Goal: Contribute content: Add original content to the website for others to see

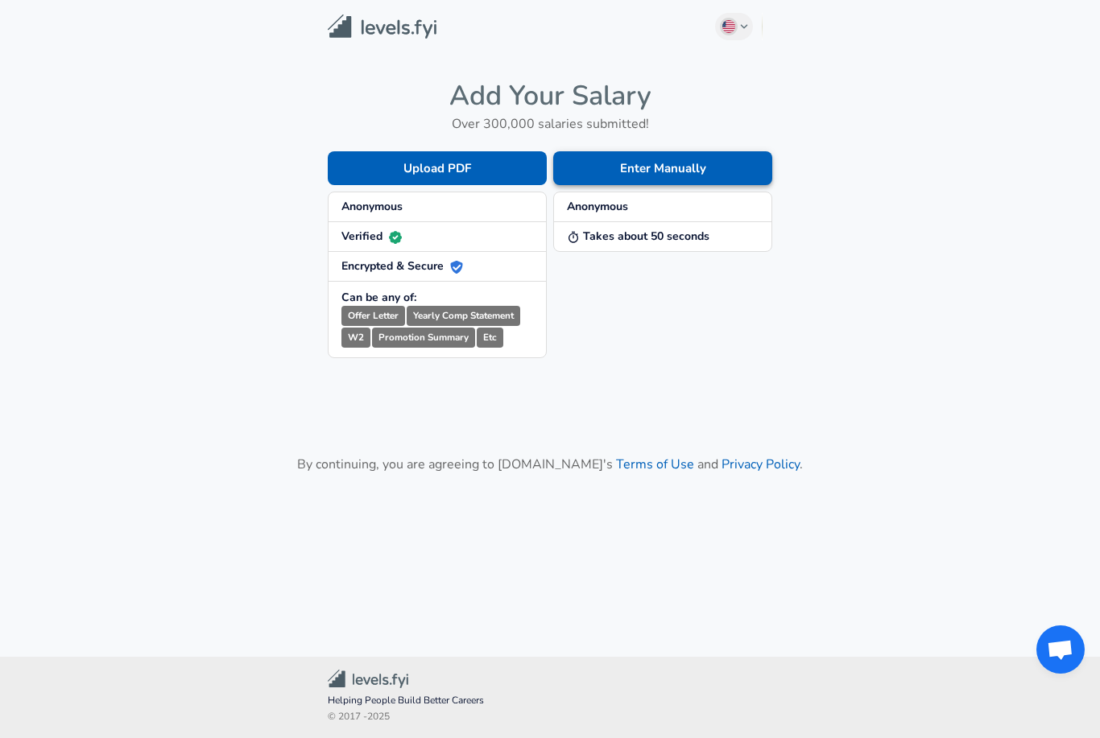
click at [629, 169] on button "Enter Manually" at bounding box center [662, 168] width 219 height 34
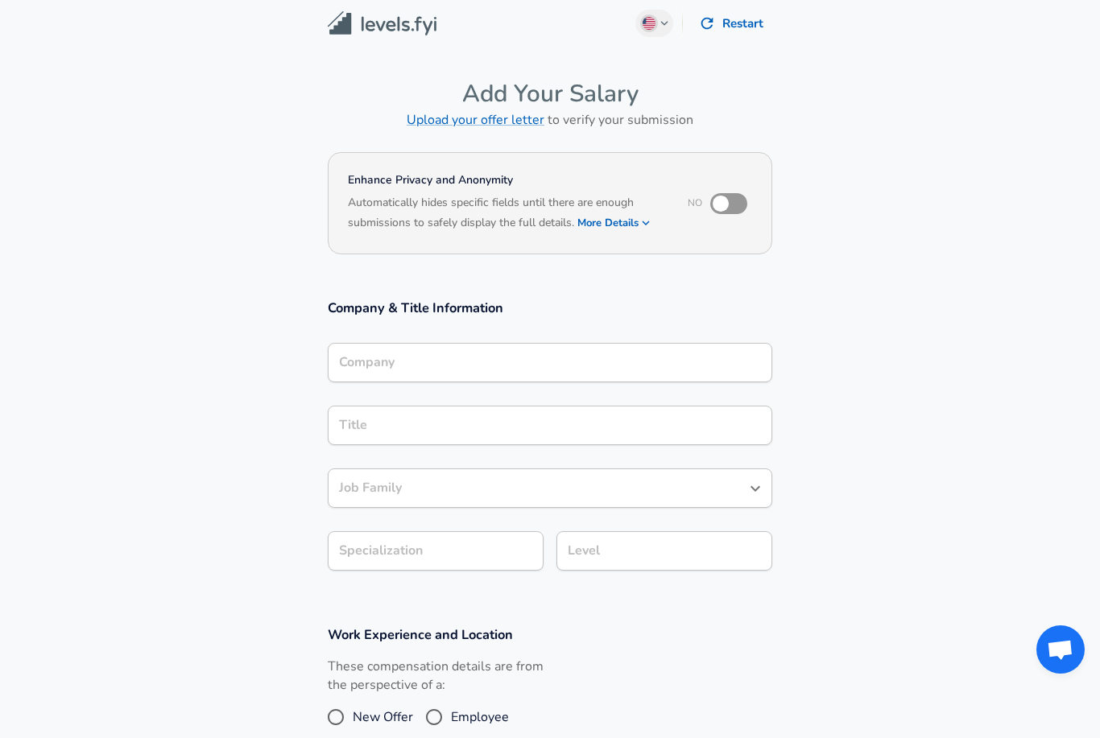
click at [704, 350] on input "Company" at bounding box center [550, 362] width 430 height 25
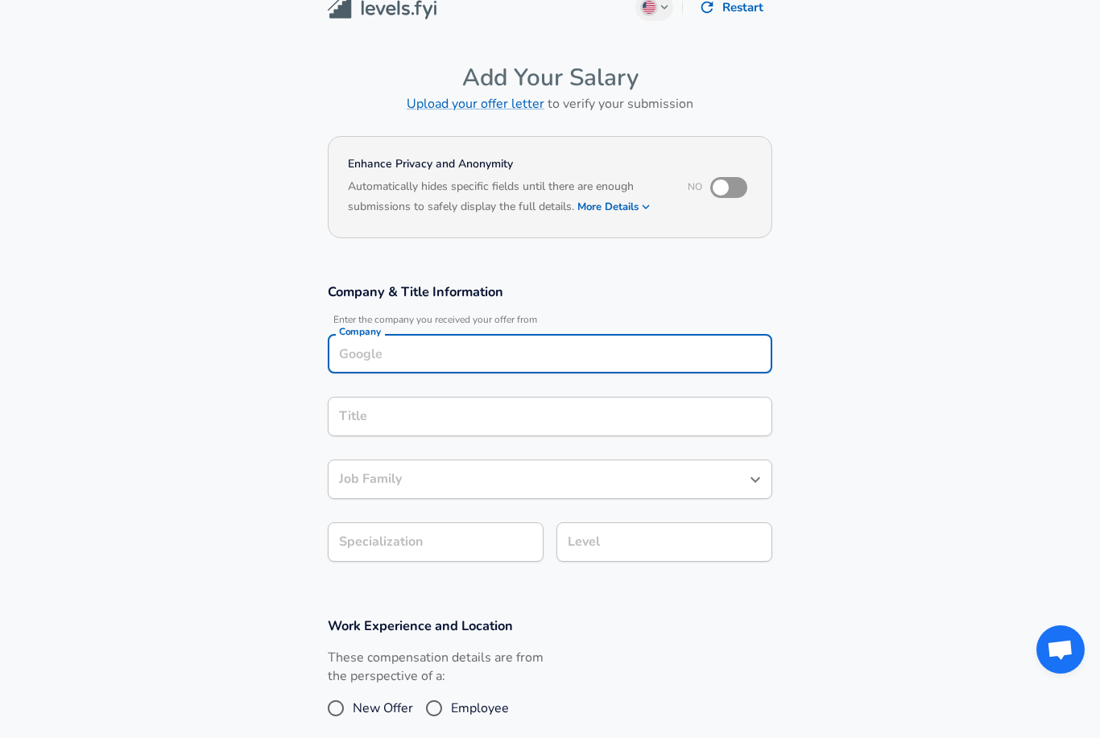
scroll to position [6, 0]
type input "Block"
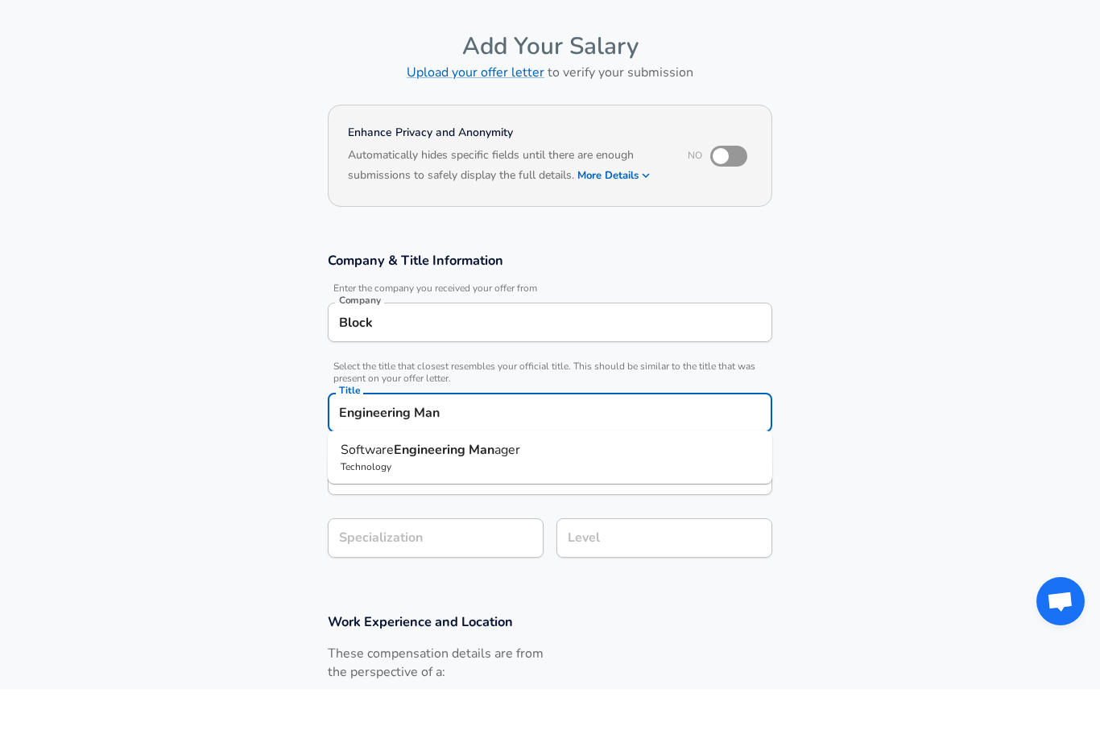
click at [383, 489] on span "Software" at bounding box center [366, 498] width 53 height 18
type input "Software Engineering Manager"
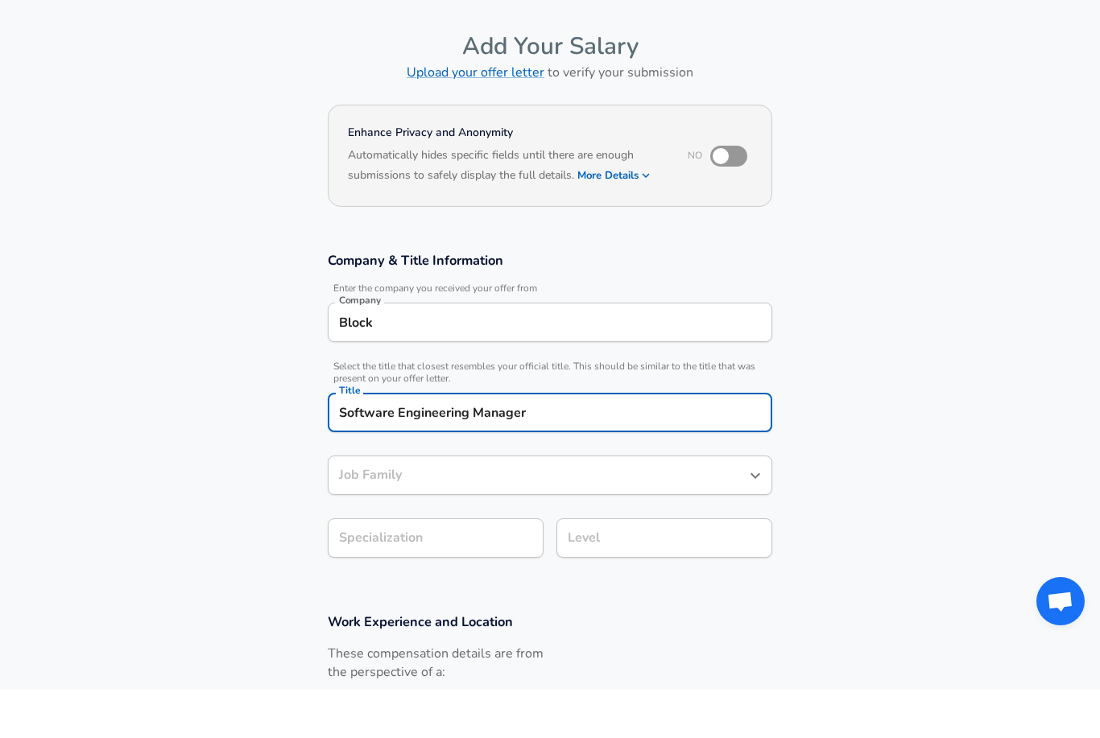
type input "Software Engineering Manager"
click at [390, 567] on input "Specialization" at bounding box center [436, 586] width 216 height 39
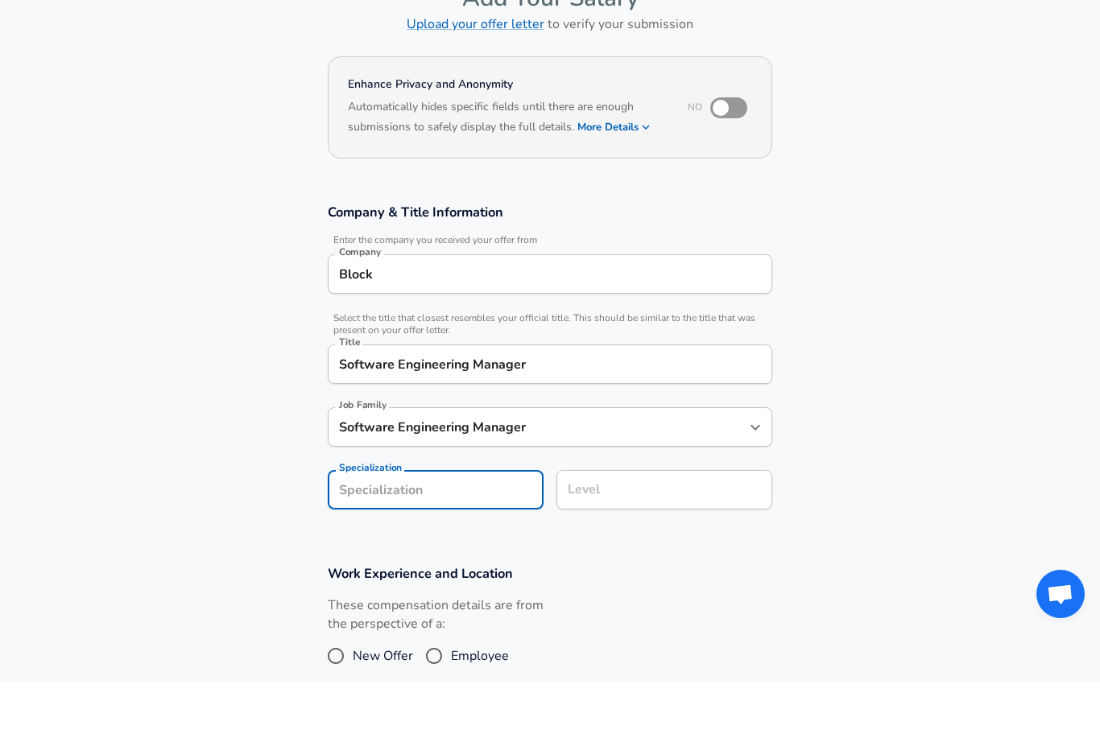
click at [600, 513] on div "Level Level" at bounding box center [664, 544] width 216 height 63
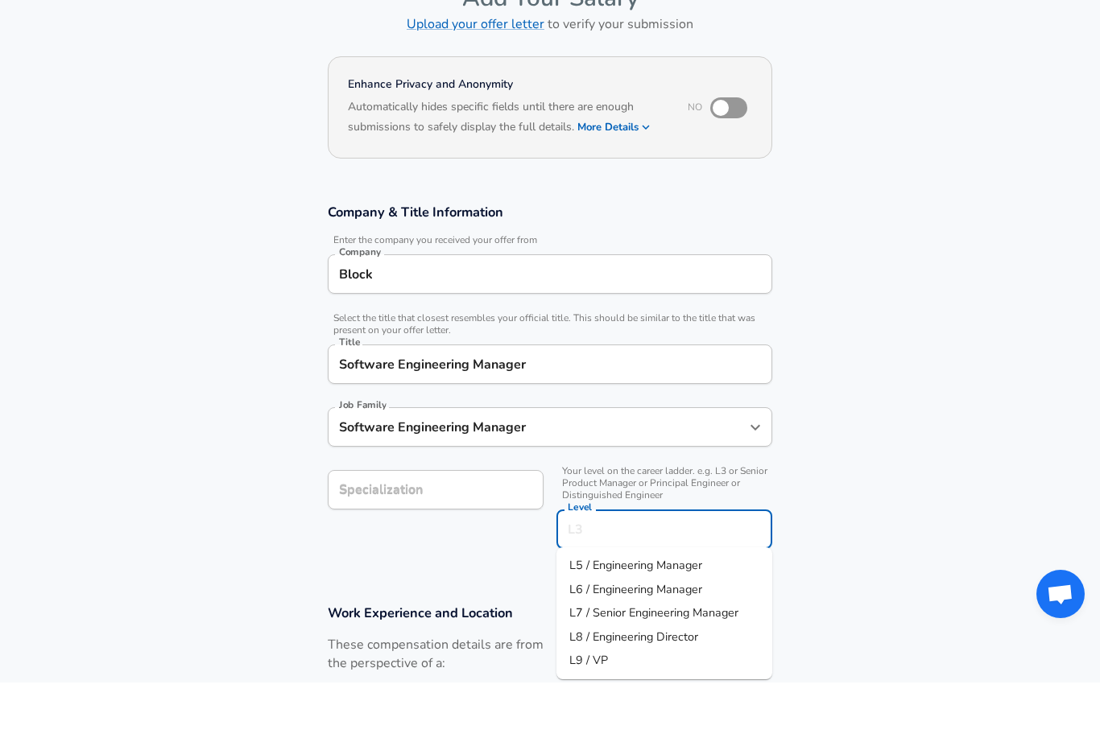
scroll to position [79, 0]
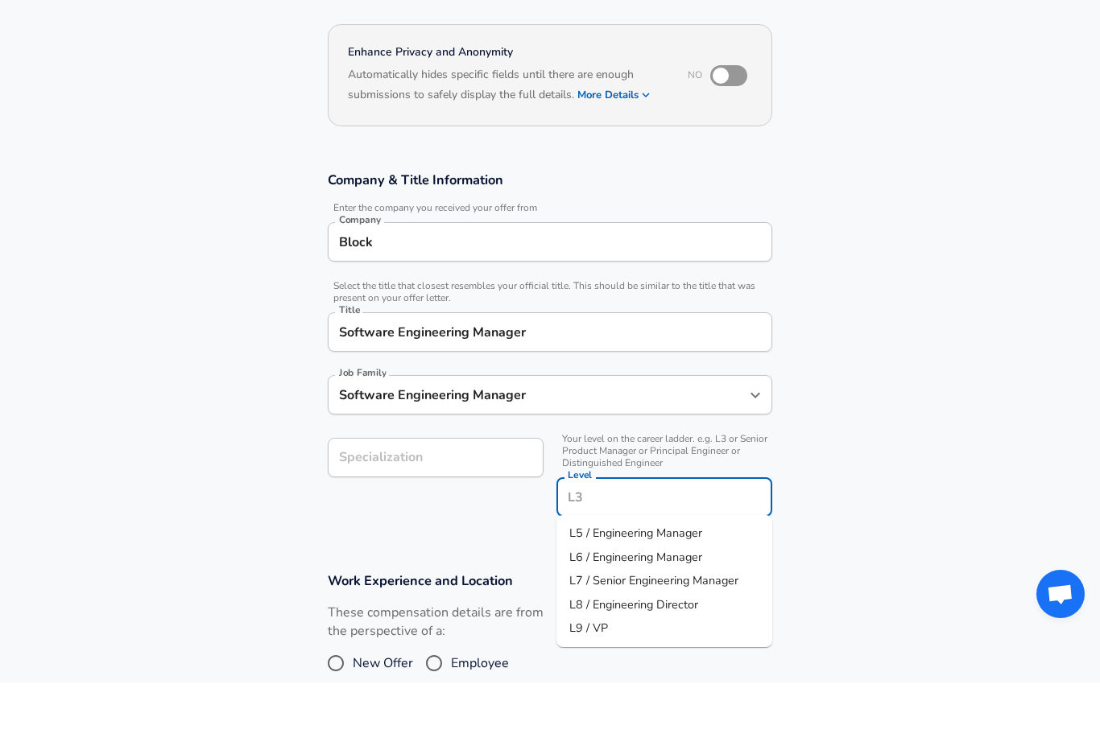
click at [604, 604] on span "L6 / Engineering Manager" at bounding box center [635, 612] width 133 height 16
type input "L6 / Engineering Manager"
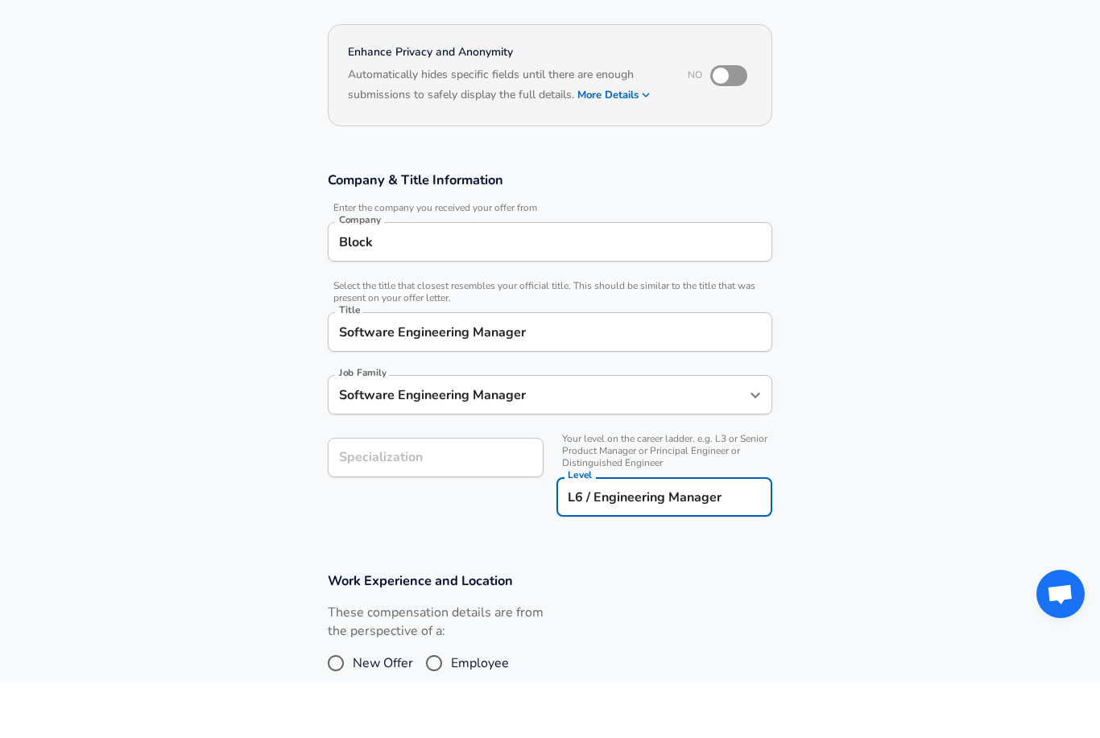
click at [382, 493] on div "Specialization Specialization" at bounding box center [436, 512] width 216 height 39
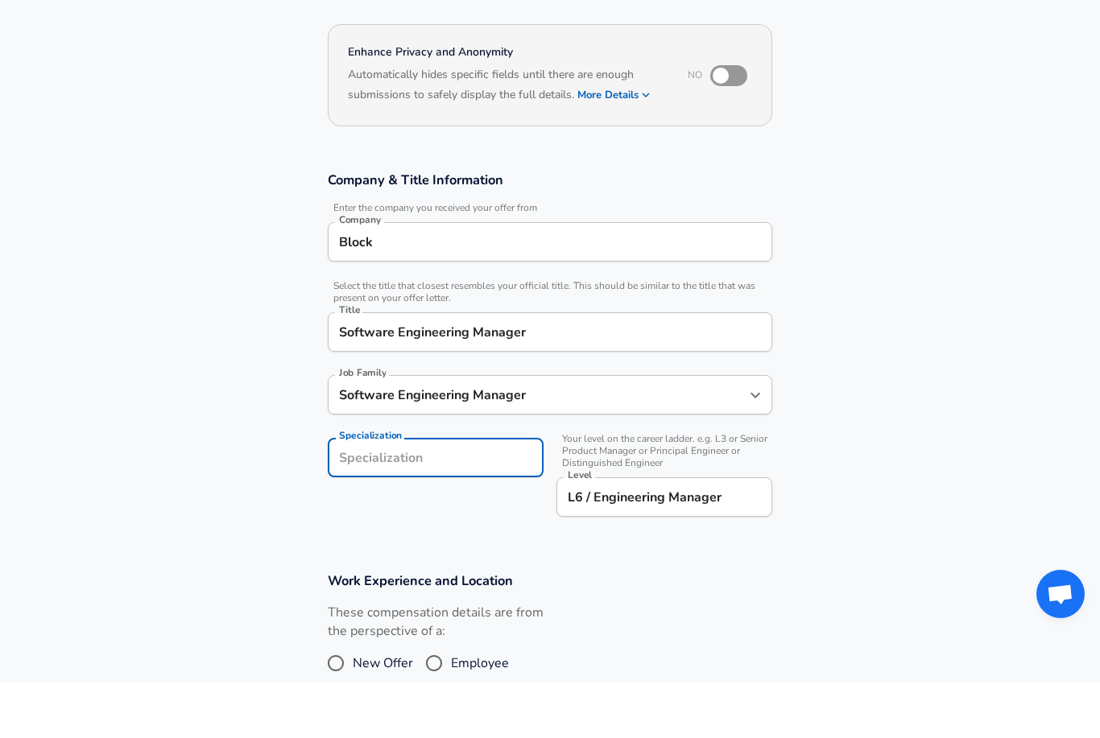
click at [356, 535] on section "Company & Title Information Enter the company you received your offer from Comp…" at bounding box center [550, 408] width 1100 height 401
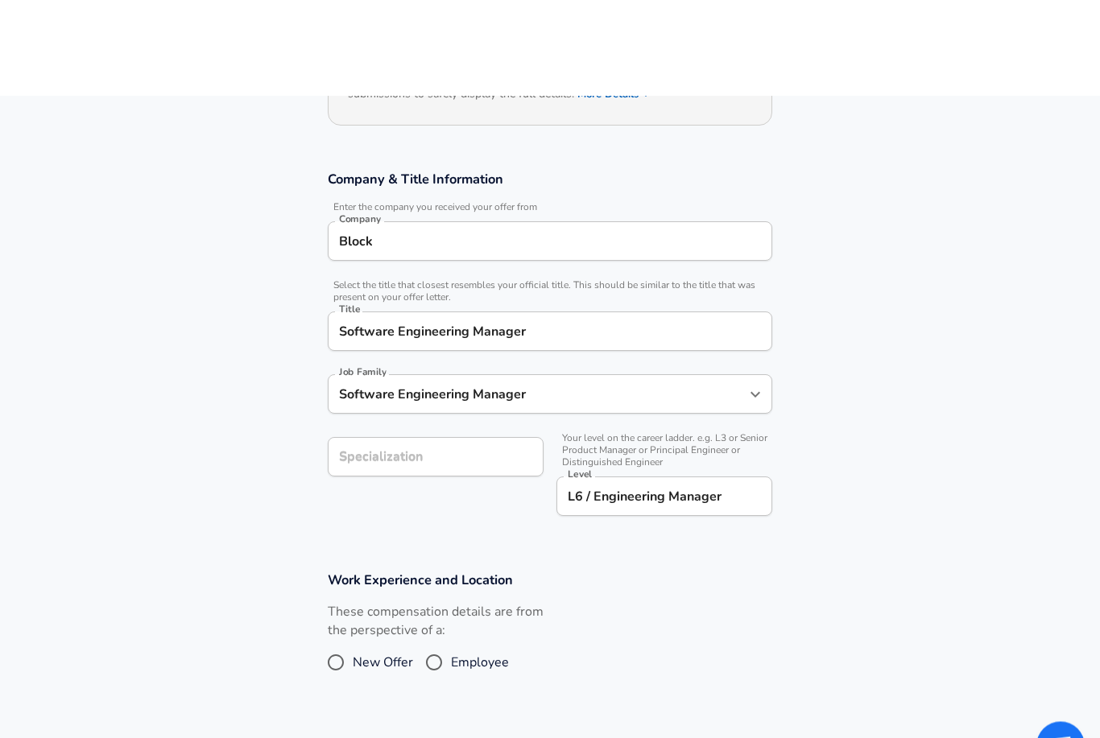
scroll to position [268, 0]
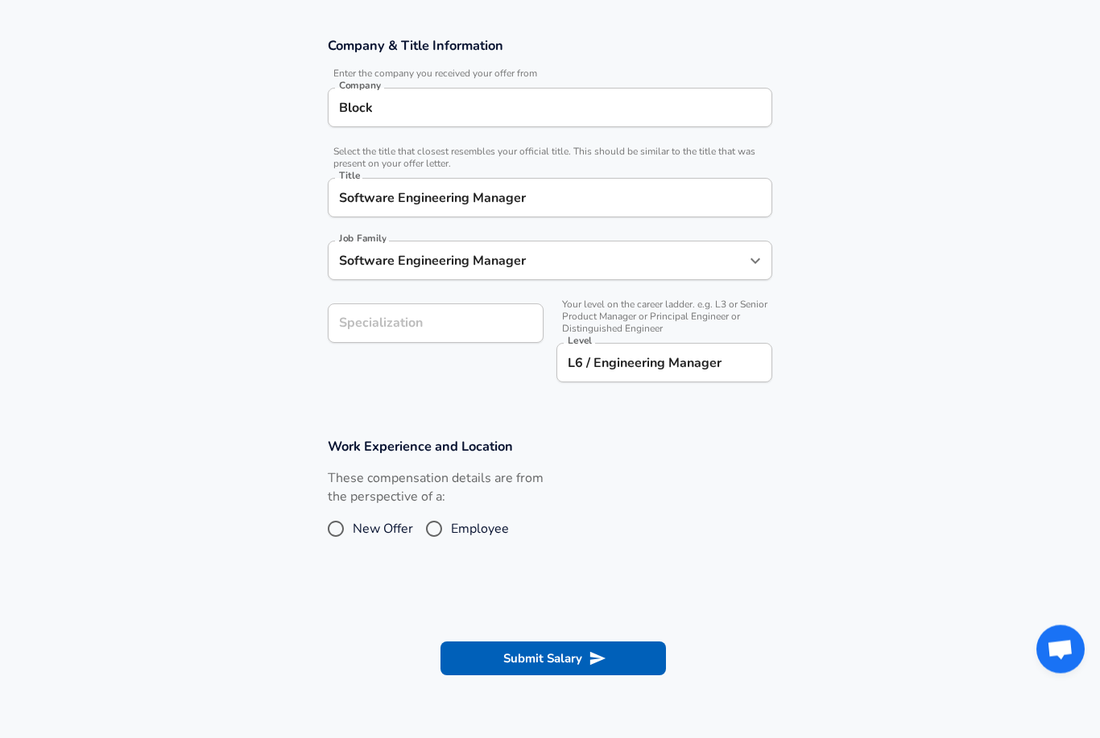
click at [440, 529] on input "Employee" at bounding box center [434, 530] width 34 height 26
radio input "true"
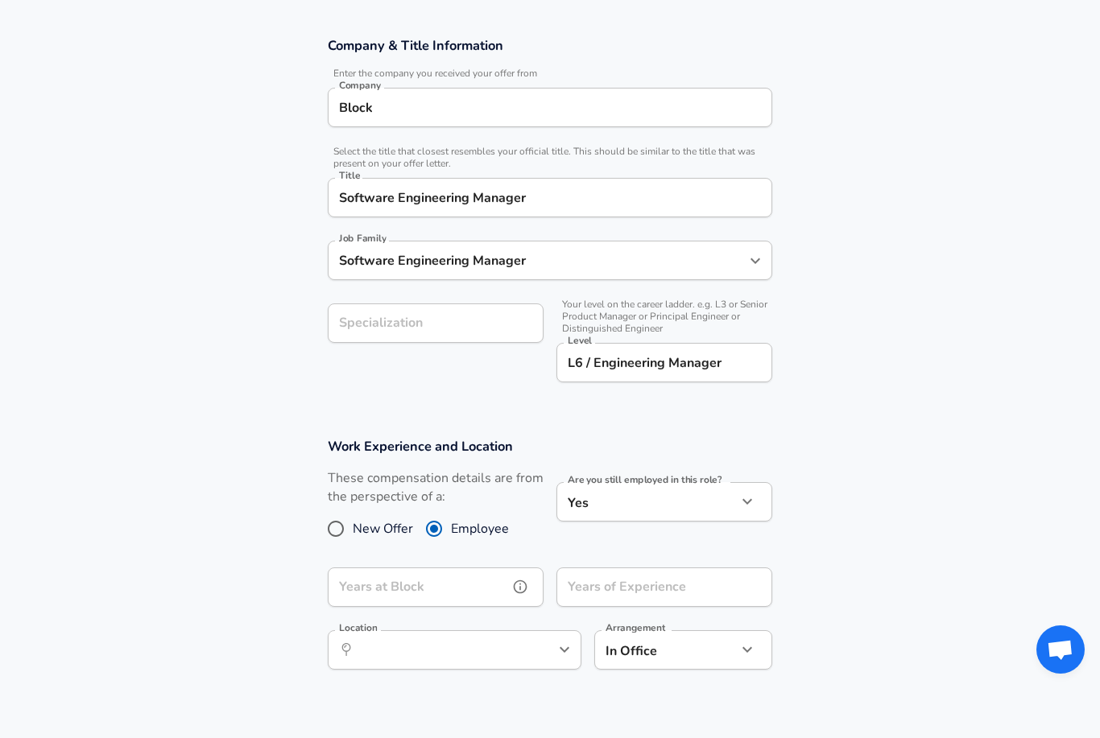
click at [378, 588] on input "Years at Block" at bounding box center [418, 586] width 180 height 39
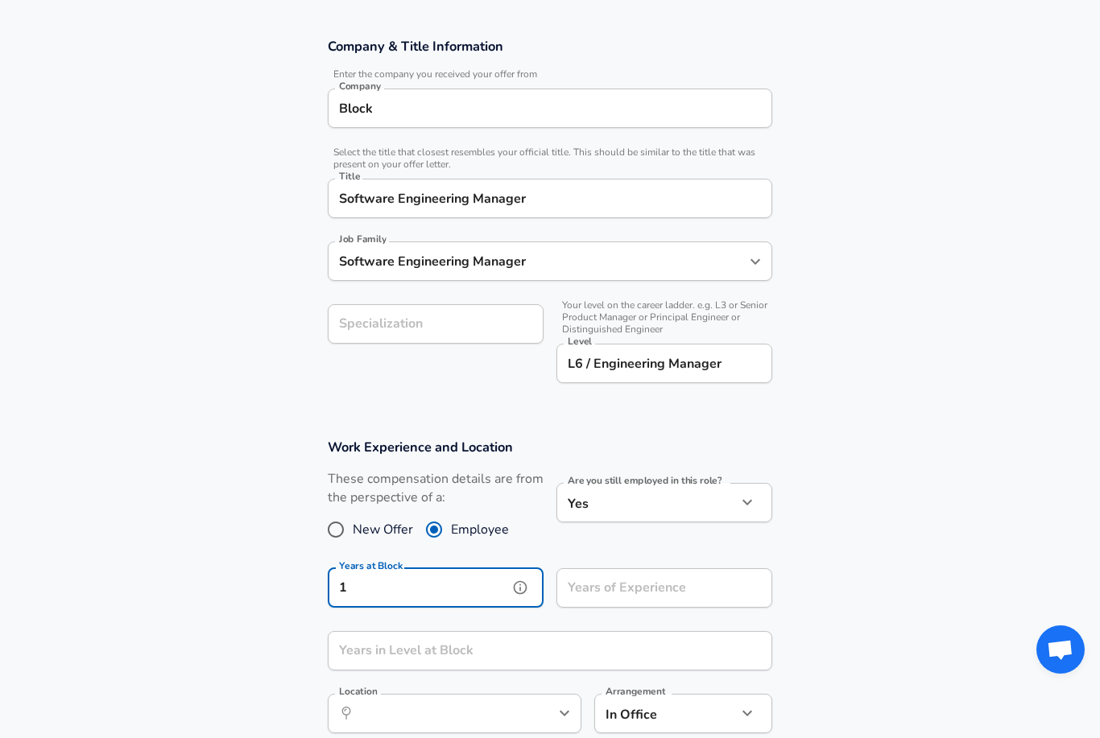
type input "1"
click at [621, 584] on input "Years of Experience" at bounding box center [646, 587] width 180 height 39
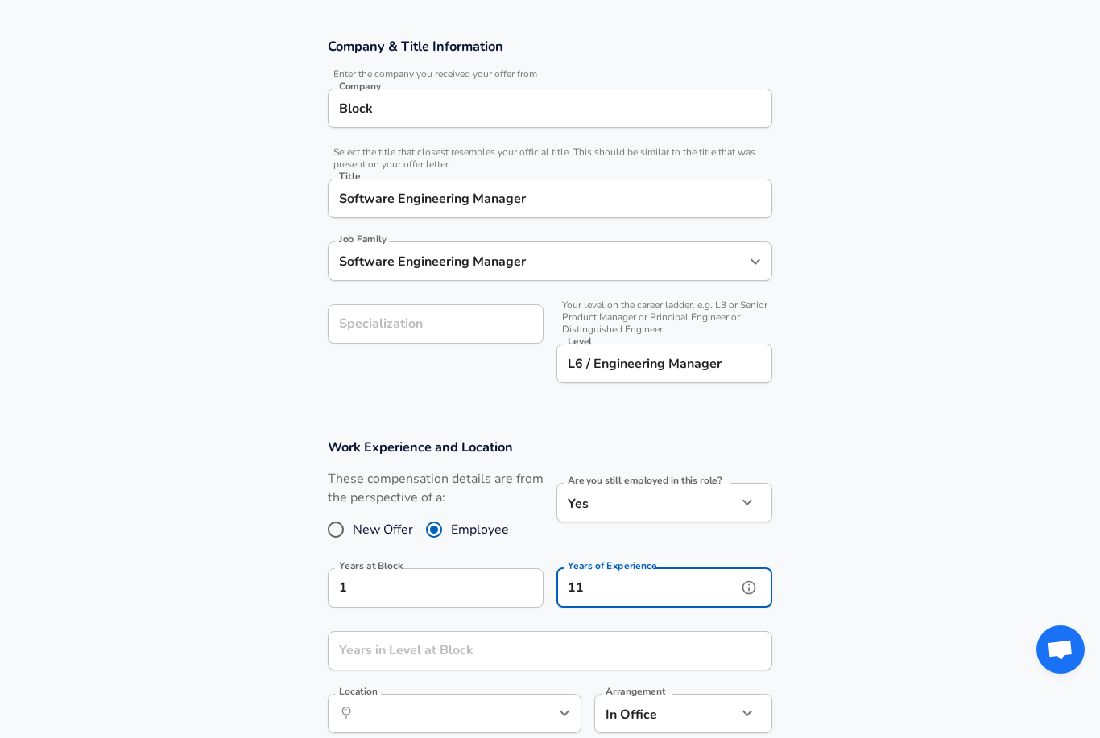
type input "11"
click at [353, 642] on input "Years in Level at Block" at bounding box center [532, 650] width 409 height 39
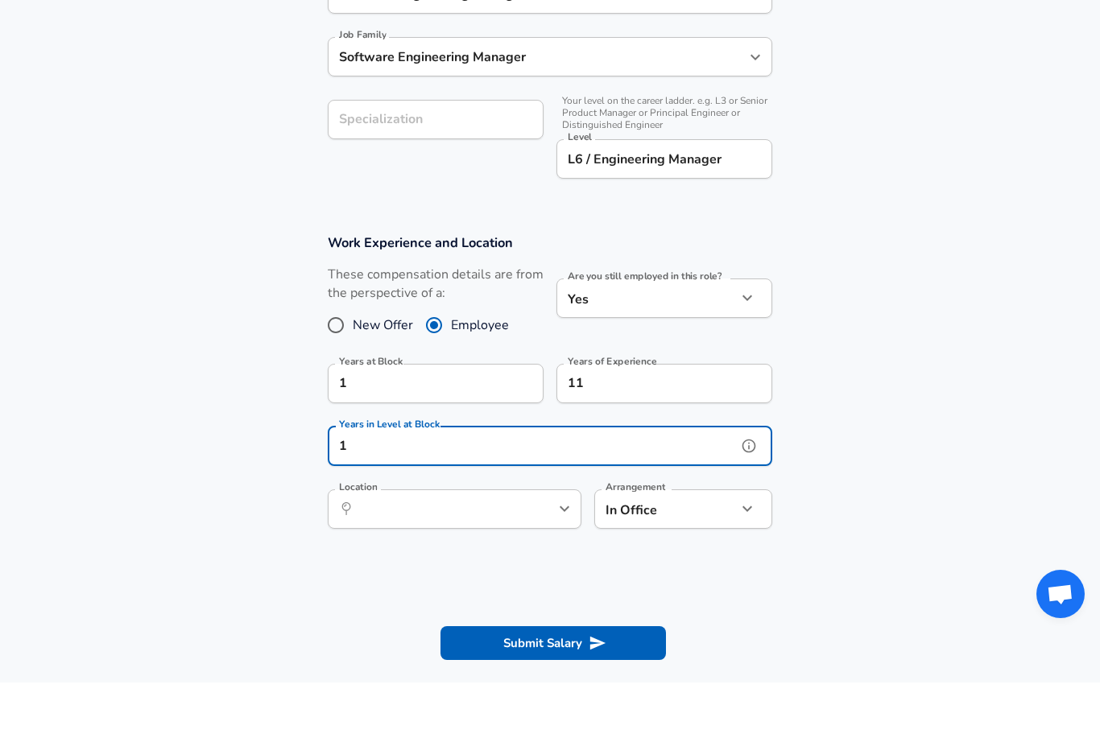
scroll to position [450, 0]
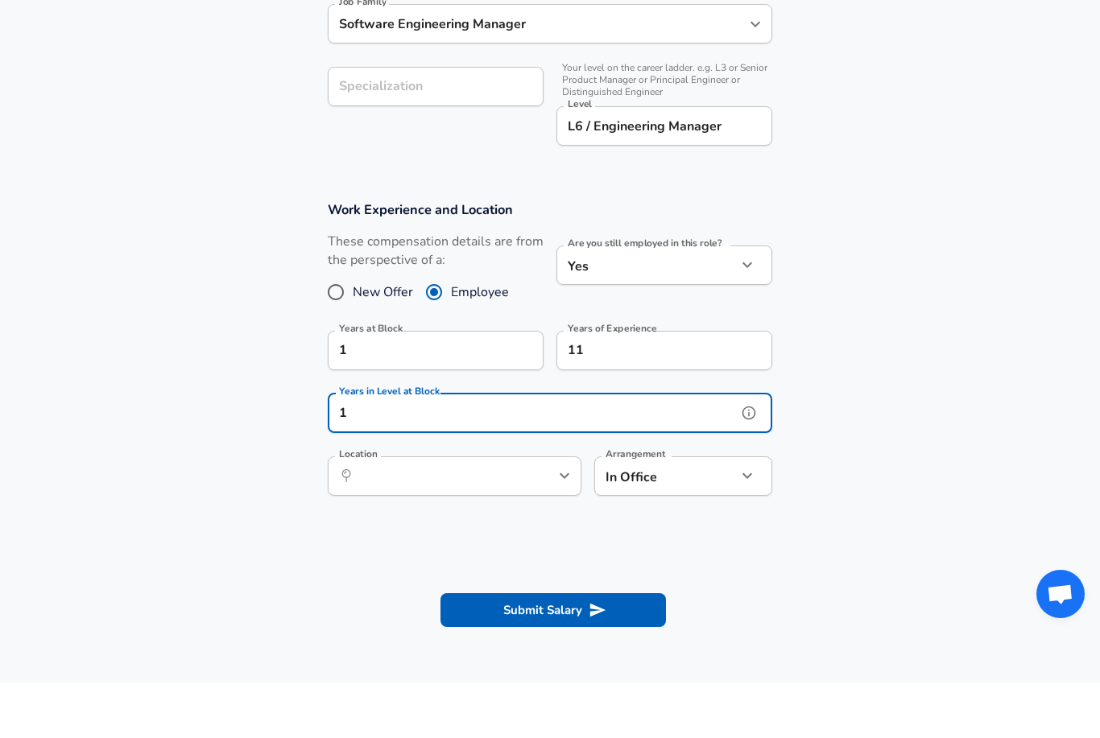
type input "1"
click at [401, 519] on input "Location" at bounding box center [436, 531] width 165 height 25
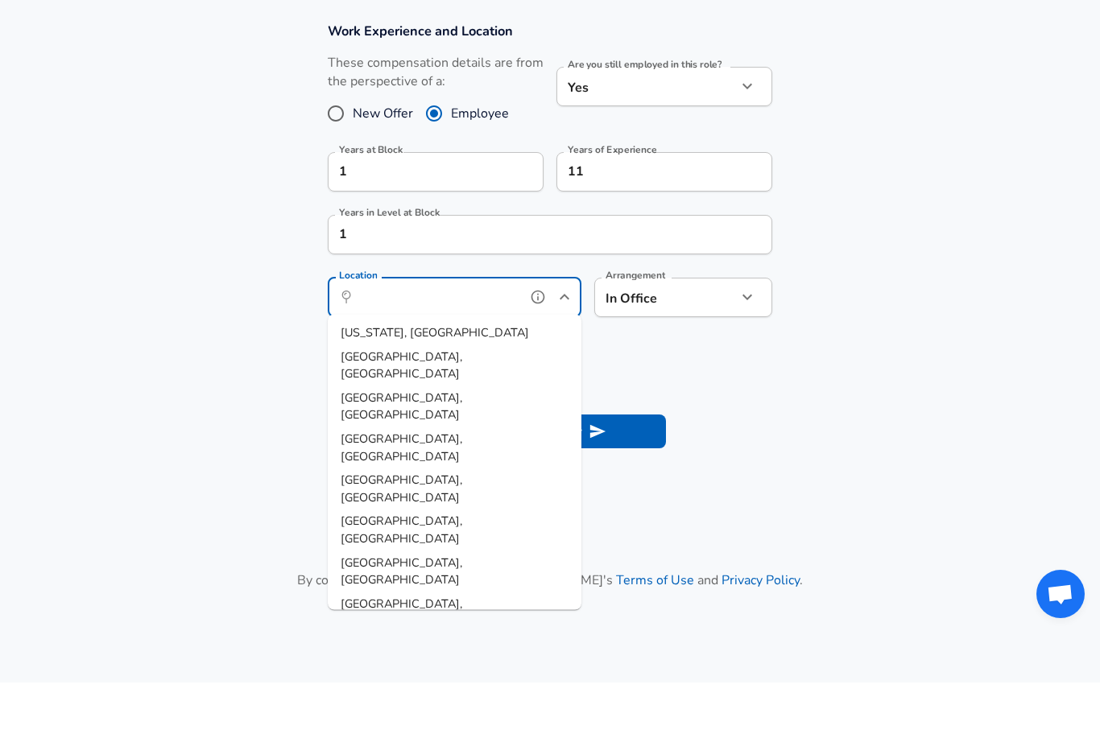
scroll to position [629, 0]
click at [222, 439] on section "Submit Salary" at bounding box center [550, 484] width 1100 height 90
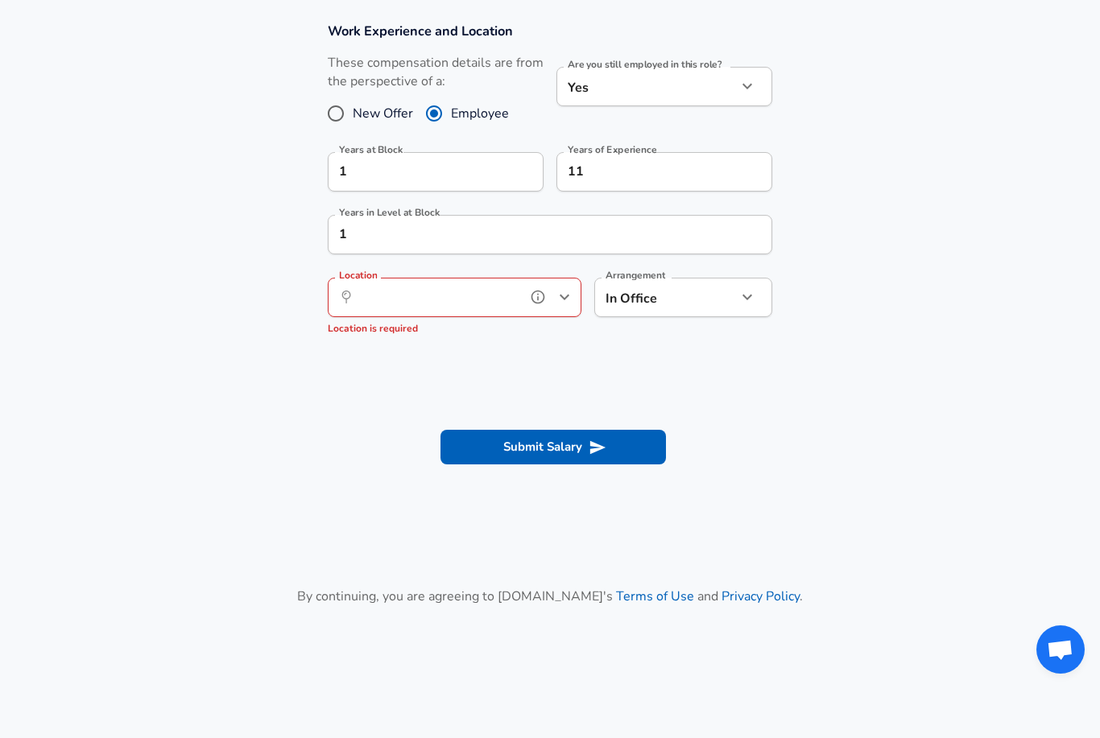
click at [370, 307] on input "Location" at bounding box center [436, 297] width 165 height 25
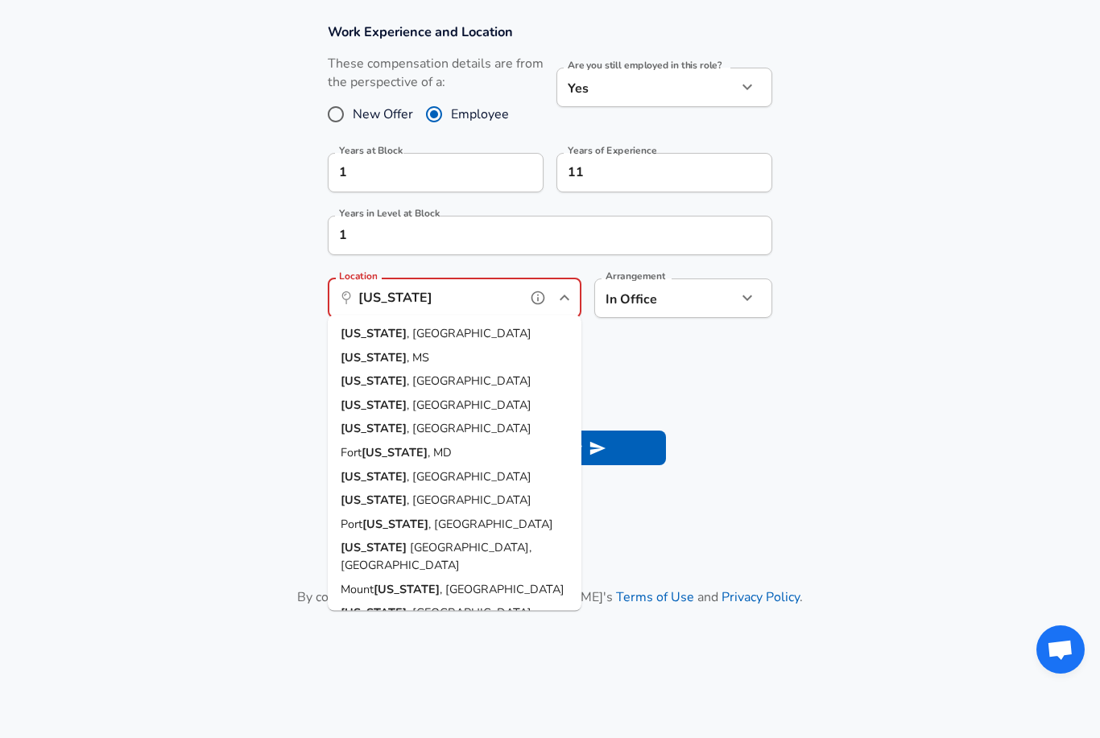
click at [386, 346] on li "[US_STATE] , [GEOGRAPHIC_DATA]" at bounding box center [455, 357] width 254 height 24
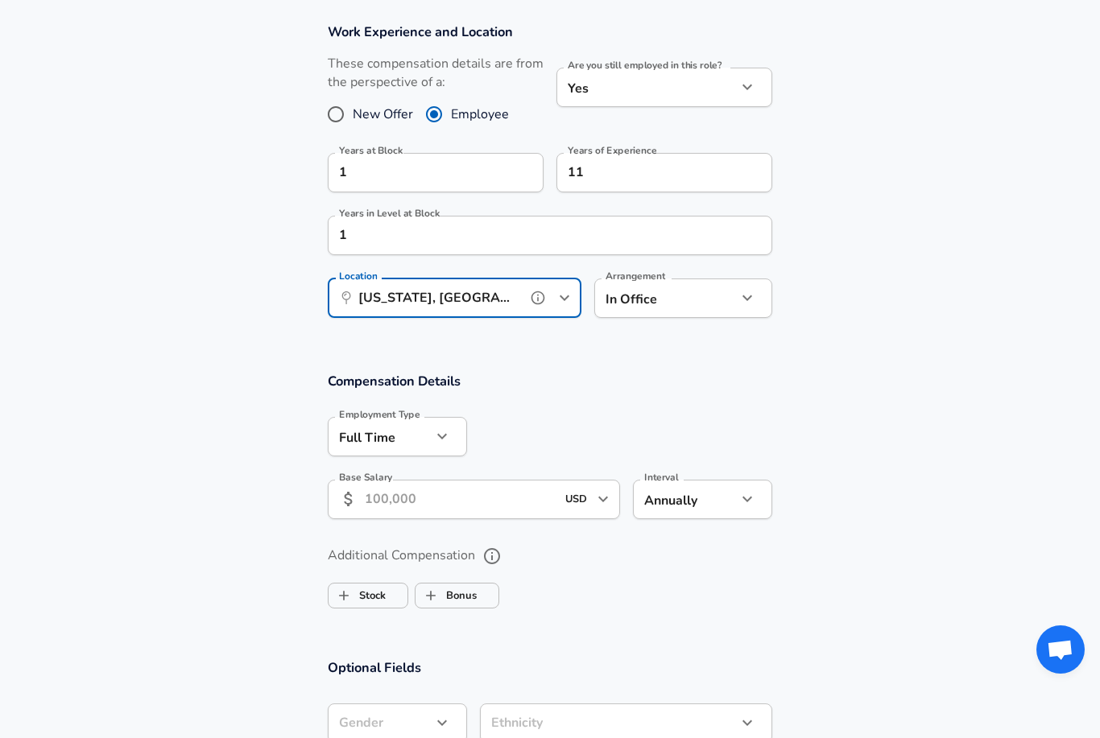
click at [372, 324] on div "Location ​ [US_STATE], [GEOGRAPHIC_DATA] Location" at bounding box center [455, 297] width 254 height 63
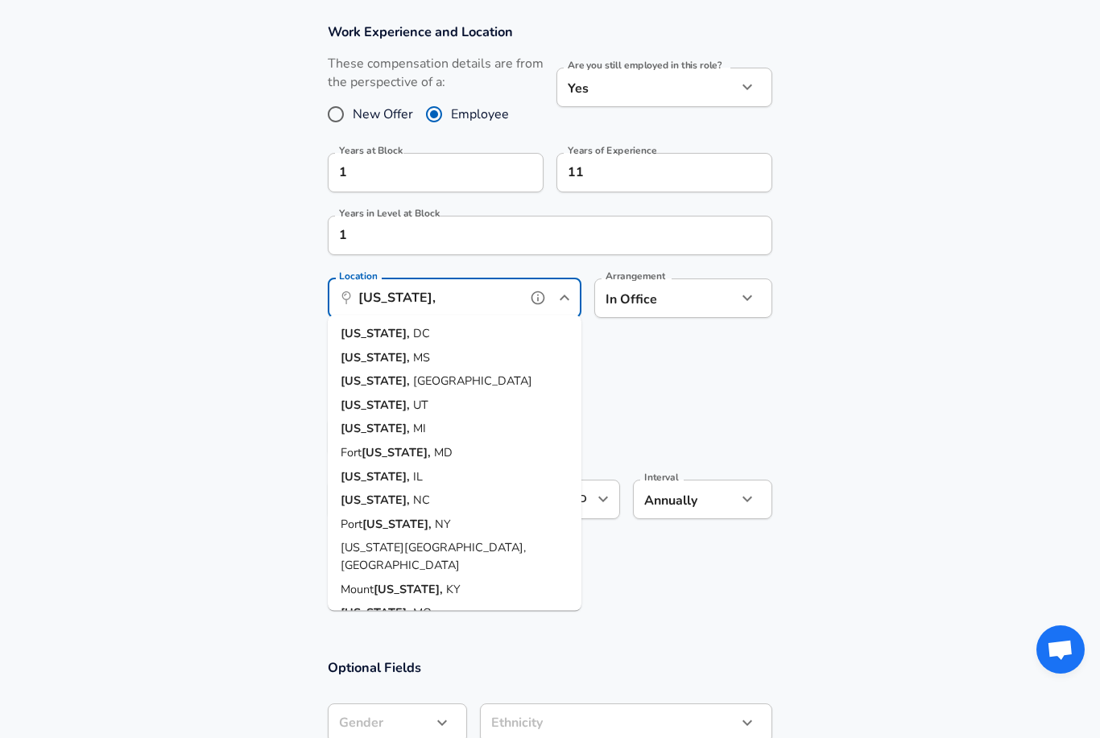
click at [394, 332] on strong "[US_STATE]," at bounding box center [376, 333] width 72 height 16
type input "[US_STATE], [GEOGRAPHIC_DATA]"
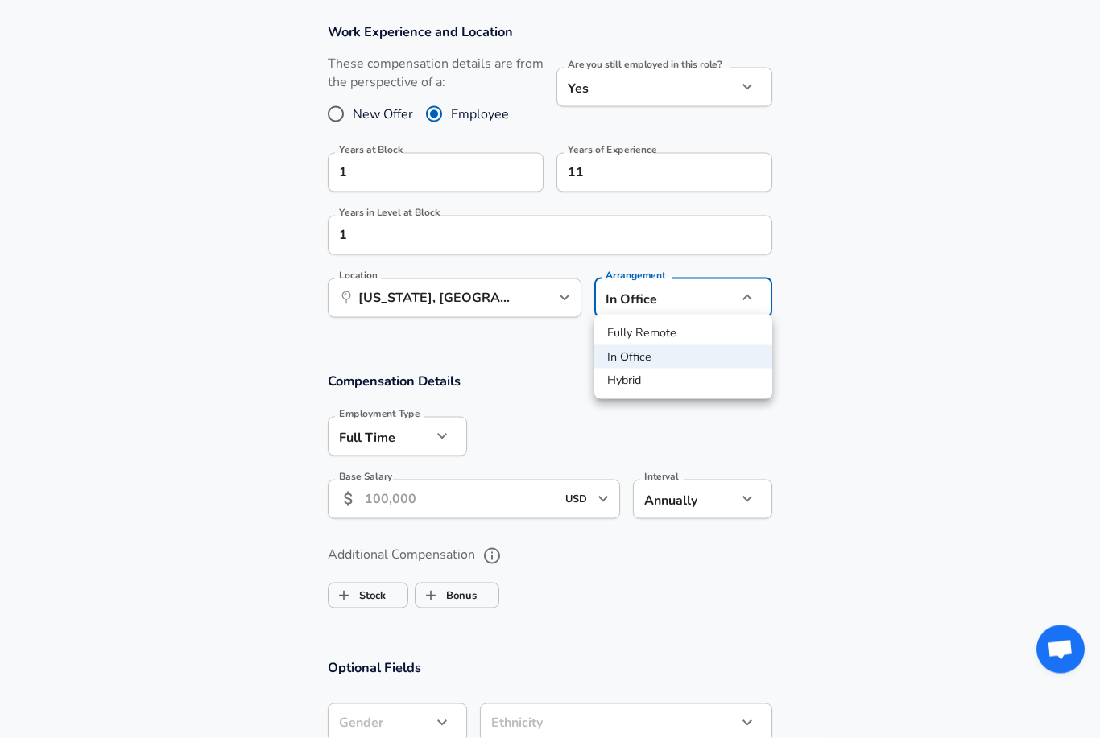
scroll to position [684, 0]
click at [643, 328] on li "Fully Remote" at bounding box center [683, 333] width 178 height 24
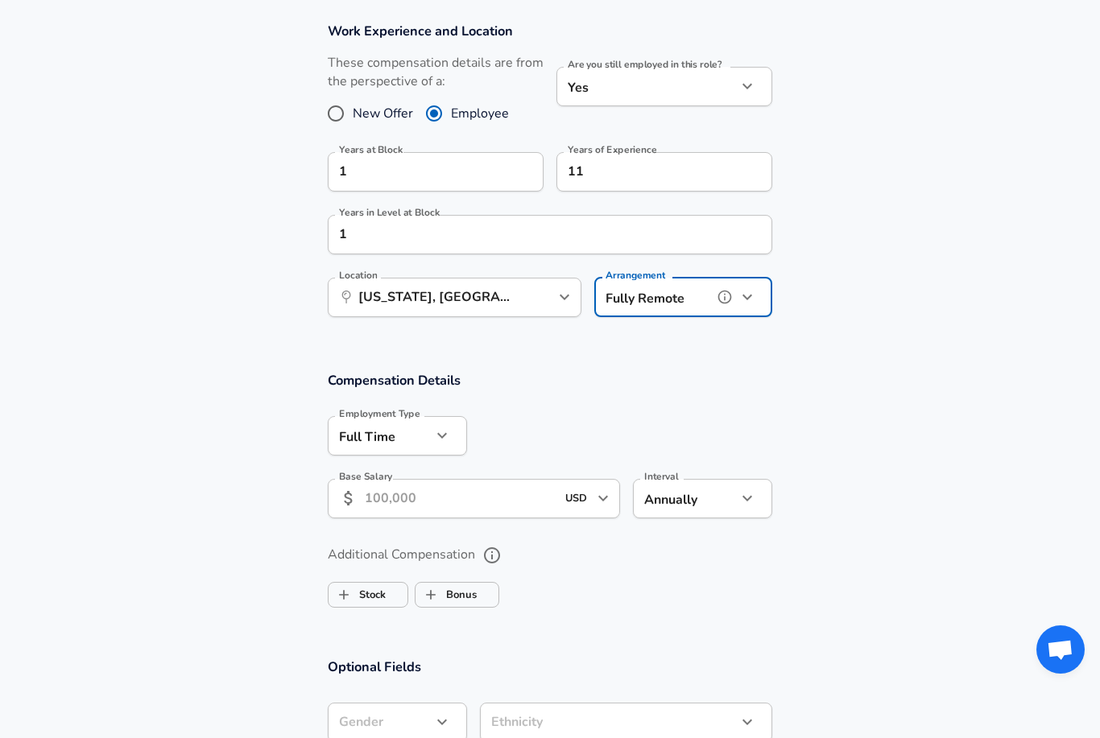
type input "remote"
click at [402, 503] on input "Base Salary" at bounding box center [460, 498] width 191 height 39
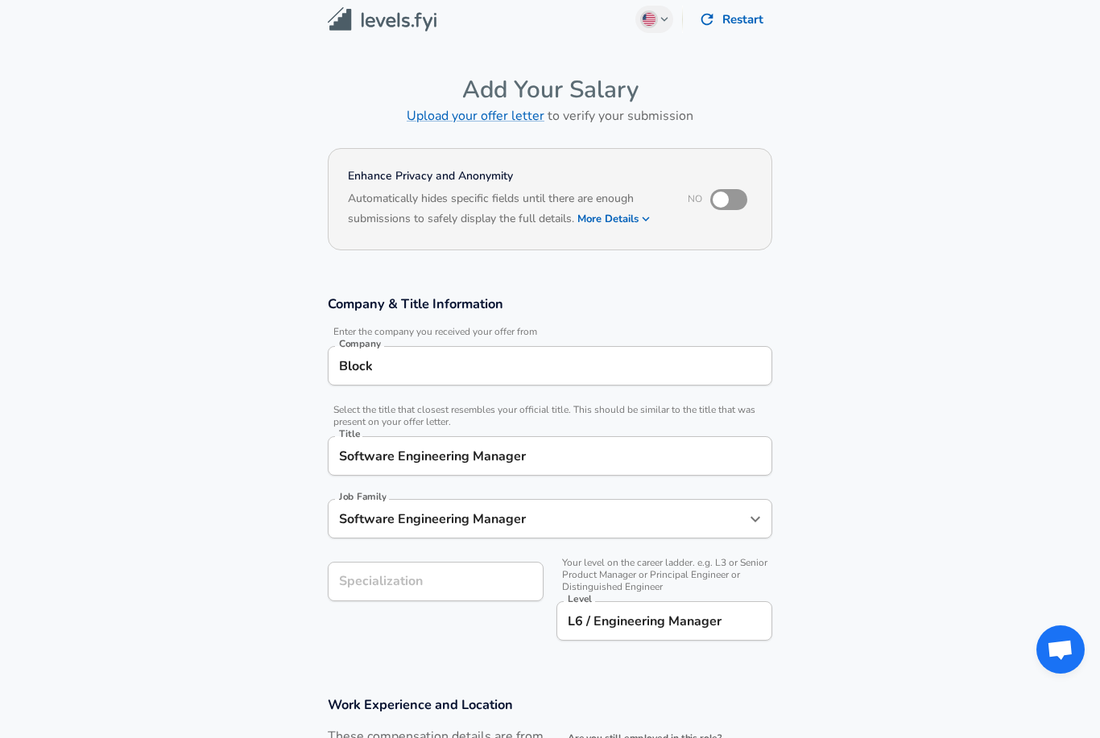
scroll to position [0, 0]
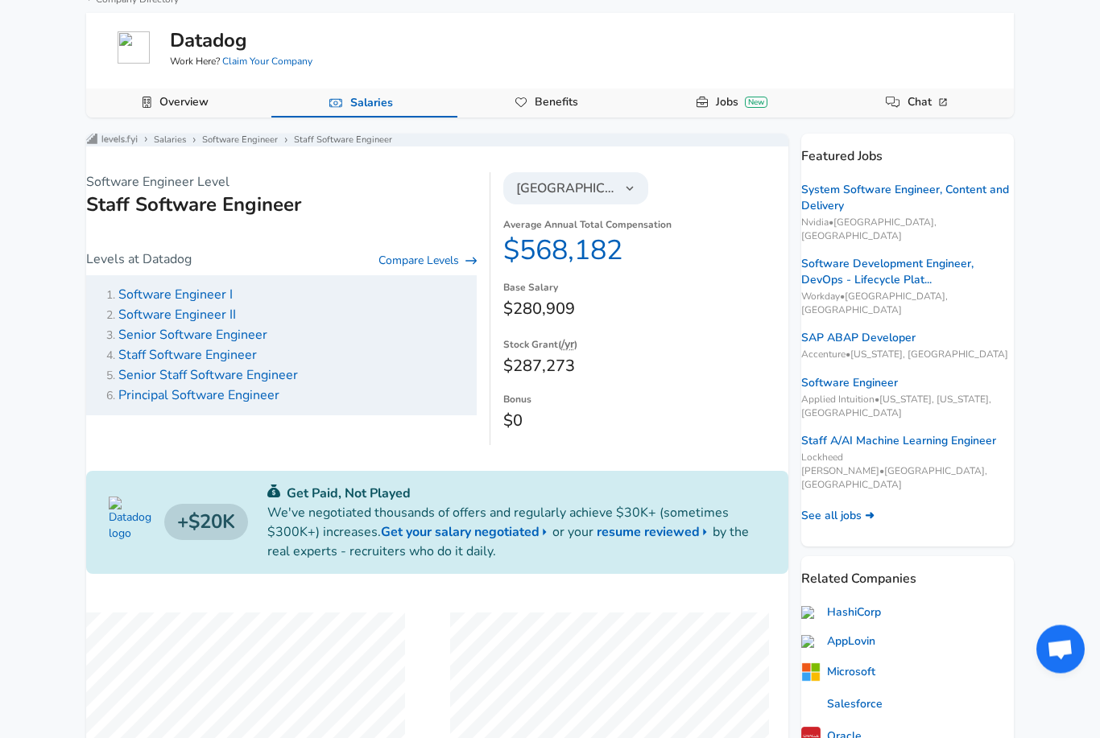
scroll to position [84, 0]
click at [163, 344] on span "Senior Software Engineer" at bounding box center [192, 335] width 149 height 18
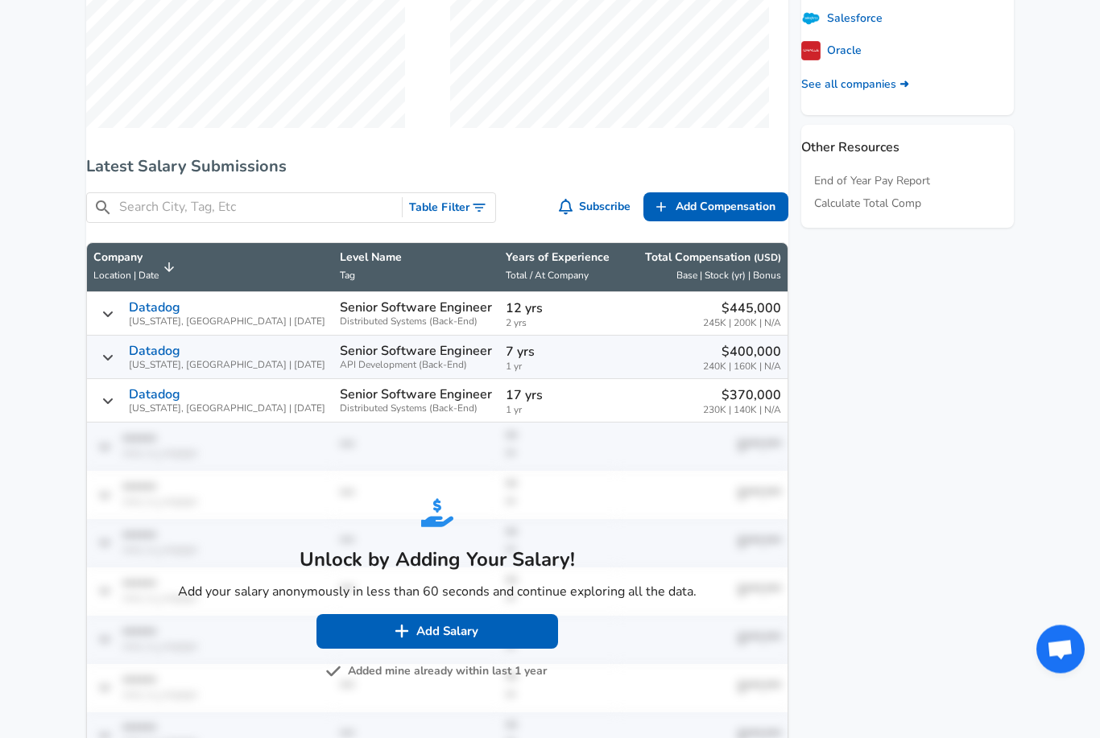
scroll to position [769, 0]
